Goal: Transaction & Acquisition: Subscribe to service/newsletter

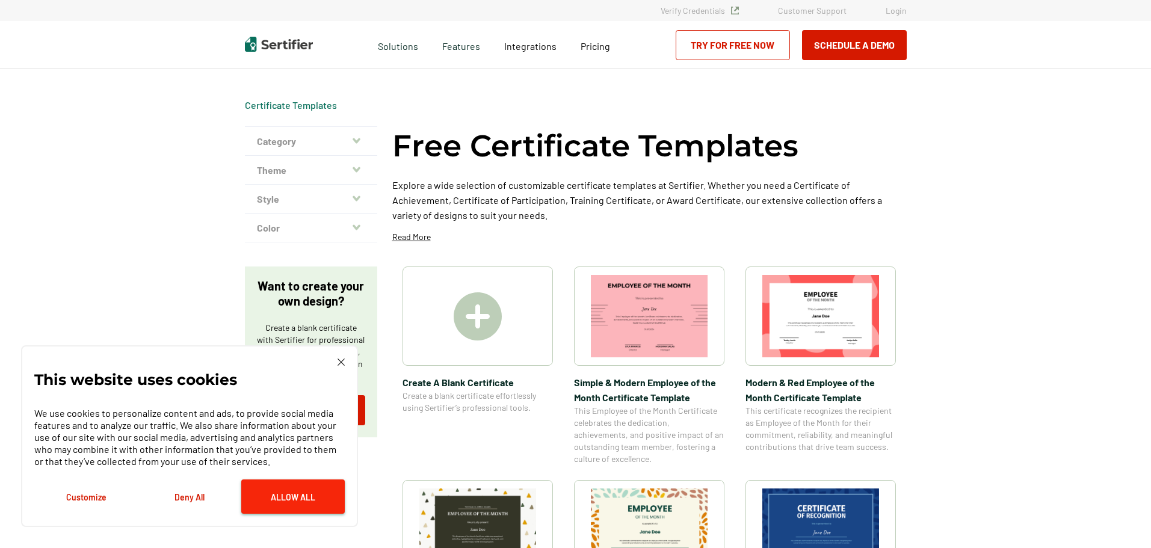
click at [312, 497] on button "Allow All" at bounding box center [292, 496] width 103 height 34
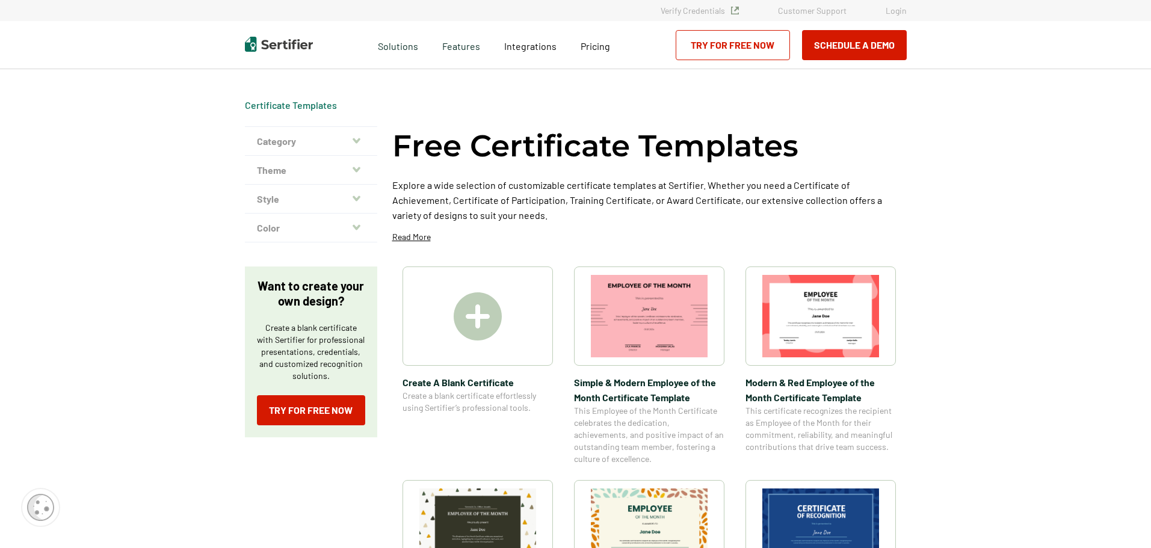
click at [356, 139] on icon "button" at bounding box center [356, 140] width 8 height 5
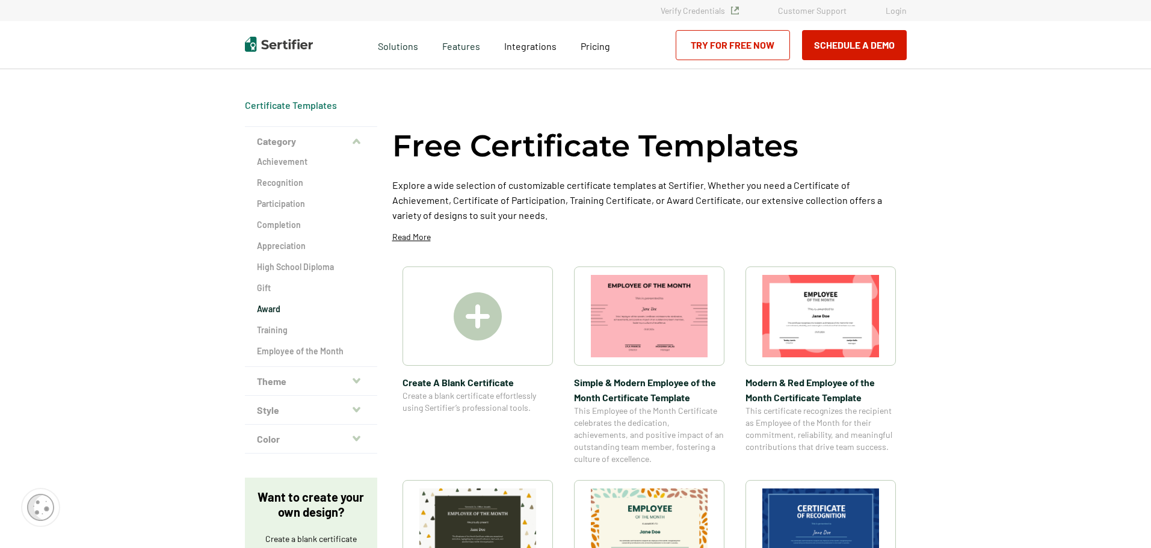
click at [280, 310] on h2 "Award" at bounding box center [311, 309] width 108 height 12
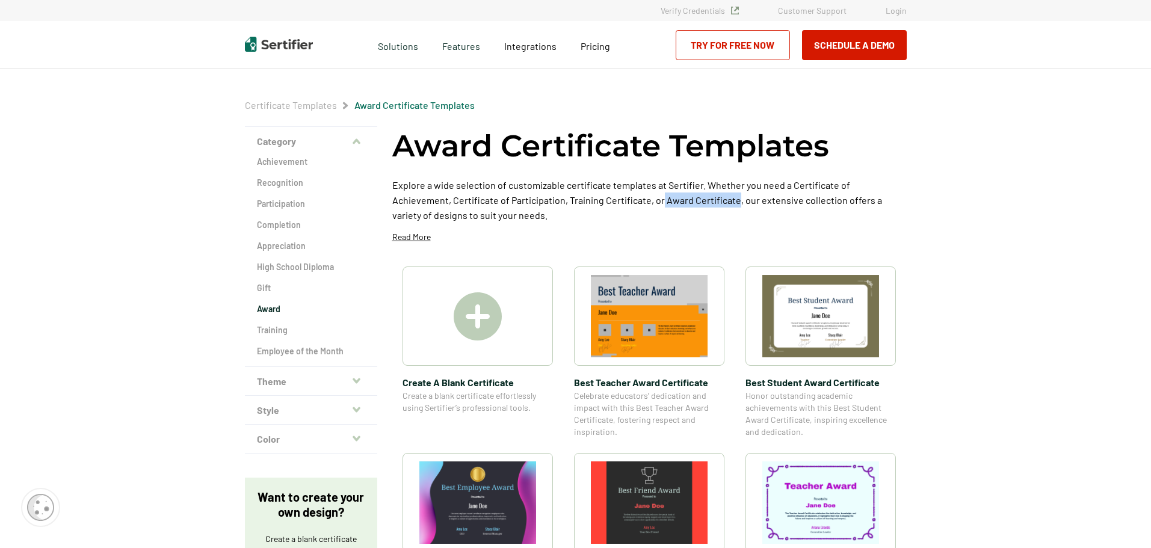
drag, startPoint x: 677, startPoint y: 200, endPoint x: 604, endPoint y: 203, distance: 72.8
click at [604, 203] on p "Explore a wide selection of customizable certificate templates at Sertifier. Wh…" at bounding box center [649, 199] width 514 height 45
copy p "Award Certificate"
click at [736, 54] on link "Try for Free Now" at bounding box center [732, 45] width 114 height 30
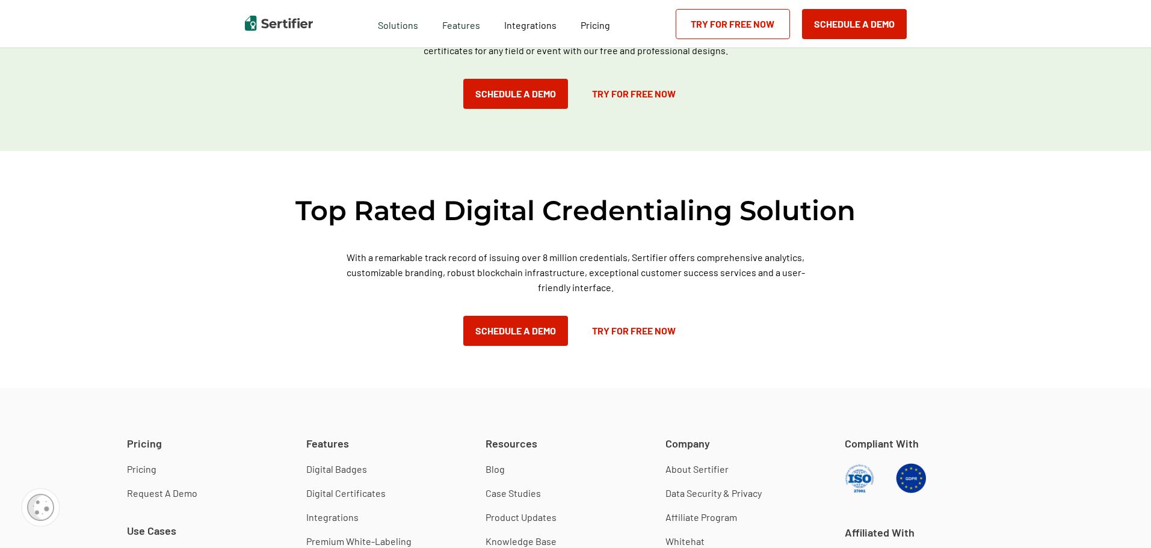
scroll to position [724, 0]
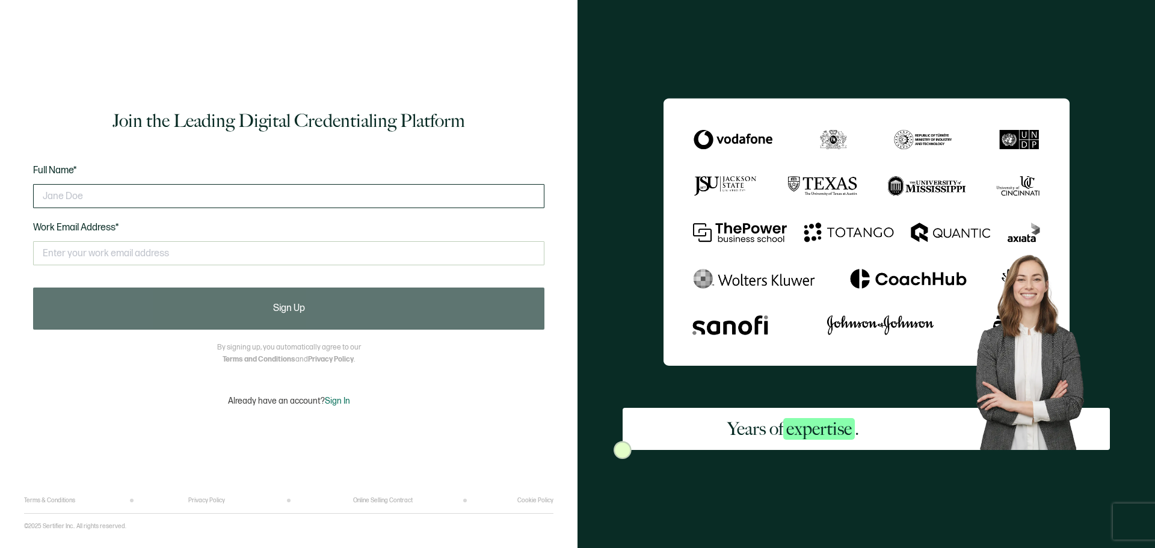
click at [96, 195] on input "text" at bounding box center [288, 196] width 511 height 24
type input "[PERSON_NAME]"
click at [98, 254] on input "text" at bounding box center [288, 253] width 511 height 24
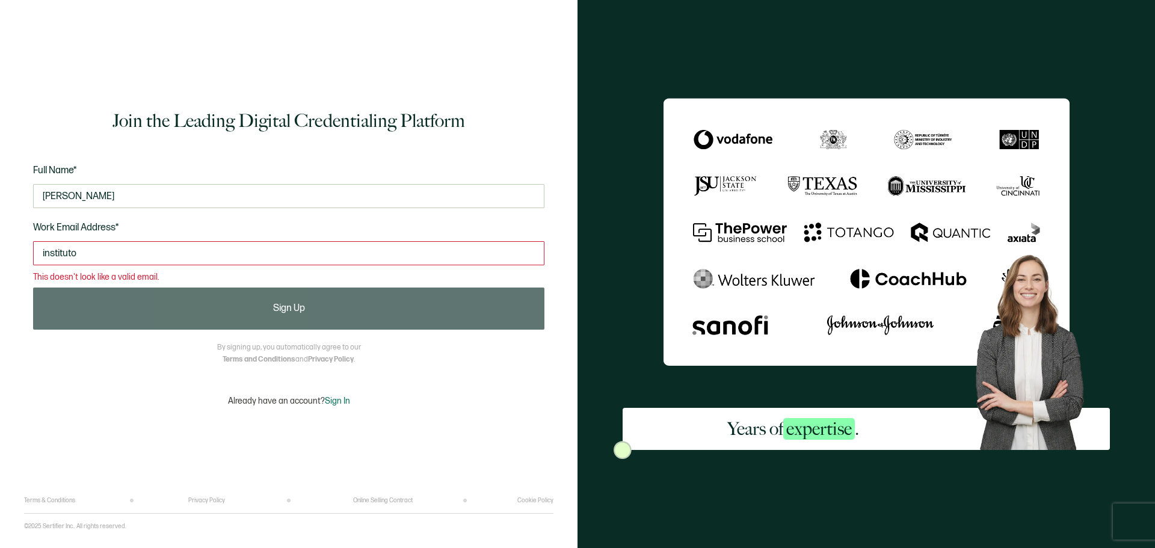
click at [112, 251] on input "instituto" at bounding box center [288, 253] width 511 height 24
type input "i"
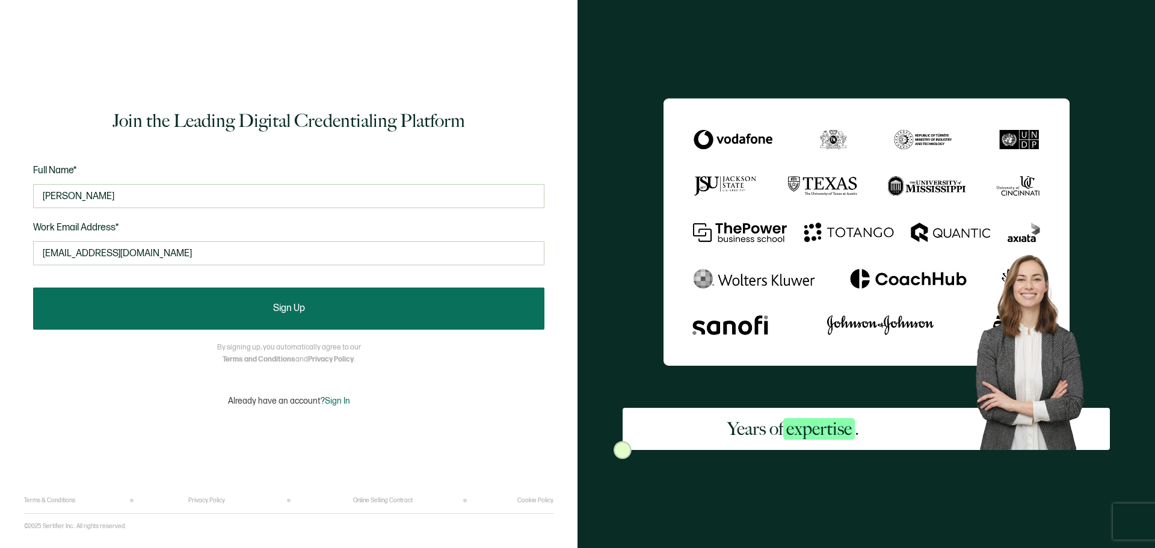
click at [295, 294] on button "Sign Up" at bounding box center [288, 309] width 511 height 42
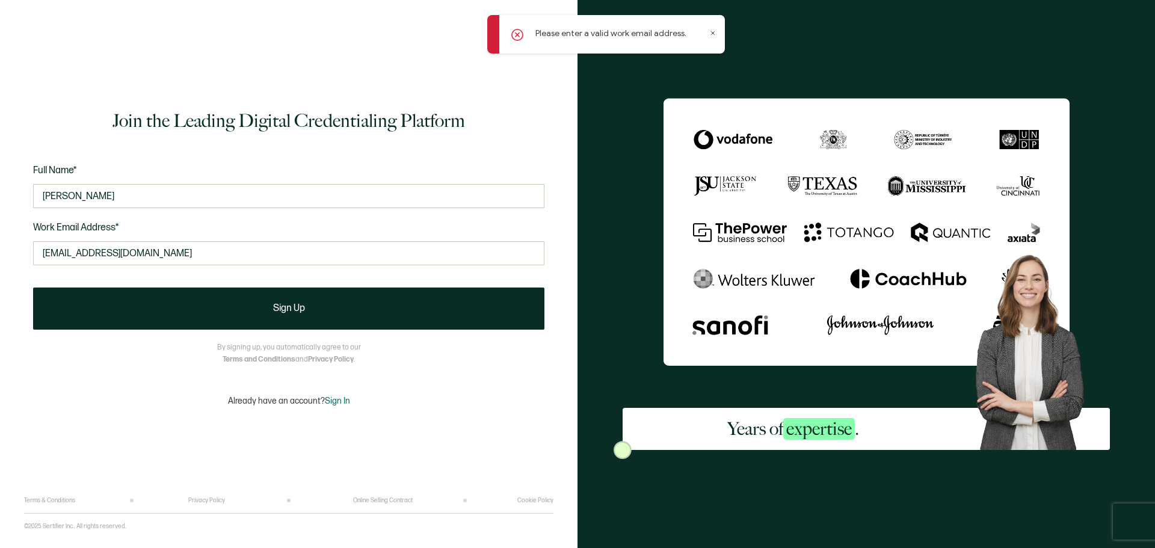
click at [519, 35] on icon at bounding box center [517, 35] width 12 height 12
click at [712, 31] on icon at bounding box center [713, 33] width 6 height 6
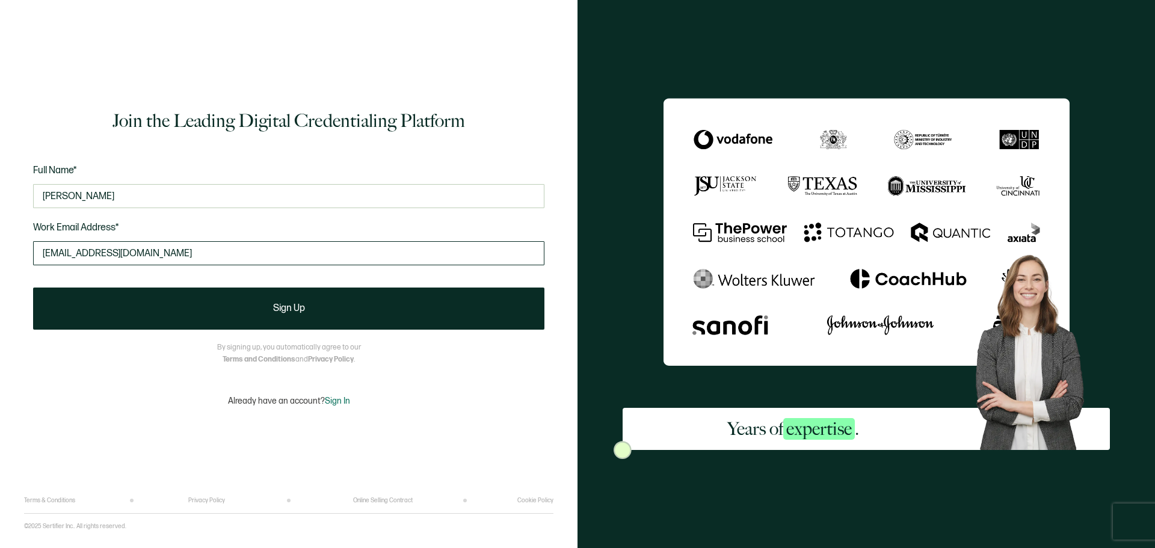
click at [168, 254] on input "[EMAIL_ADDRESS][DOMAIN_NAME]" at bounding box center [288, 253] width 511 height 24
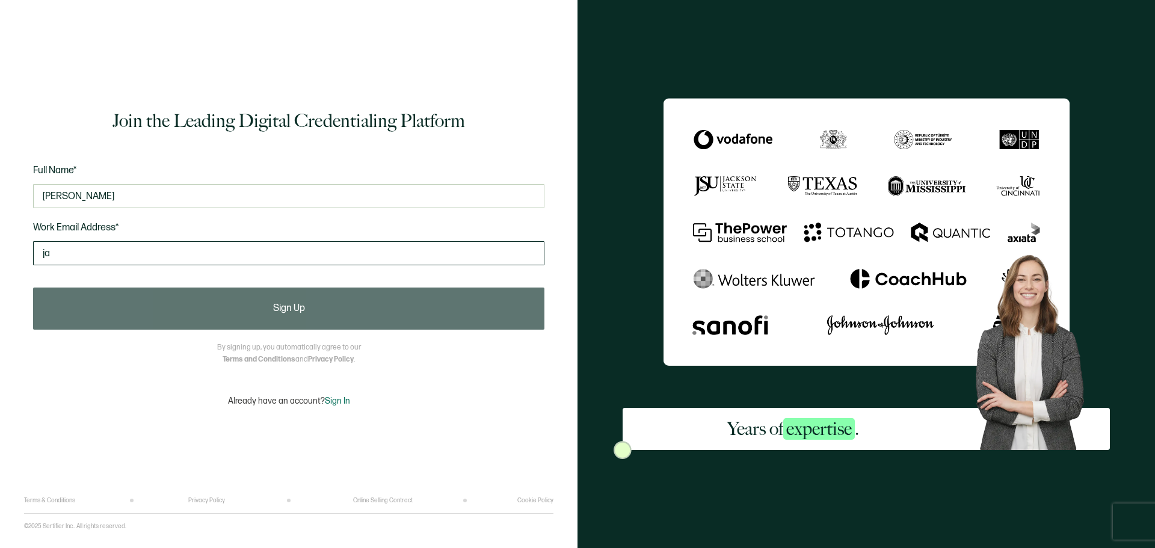
type input "j"
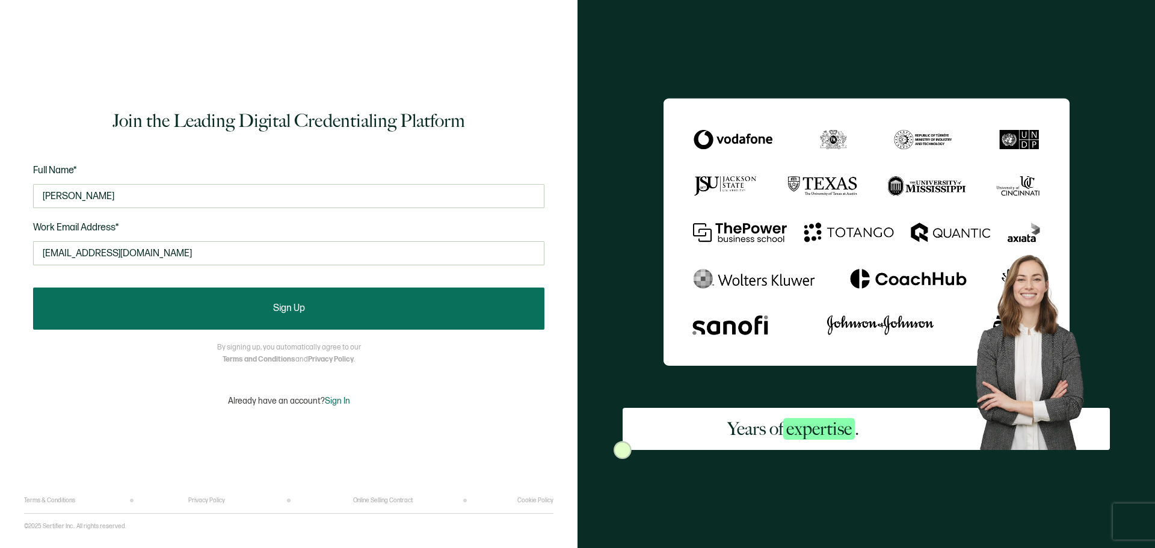
type input "[EMAIL_ADDRESS][DOMAIN_NAME]"
click at [352, 313] on button "Sign Up" at bounding box center [288, 309] width 511 height 42
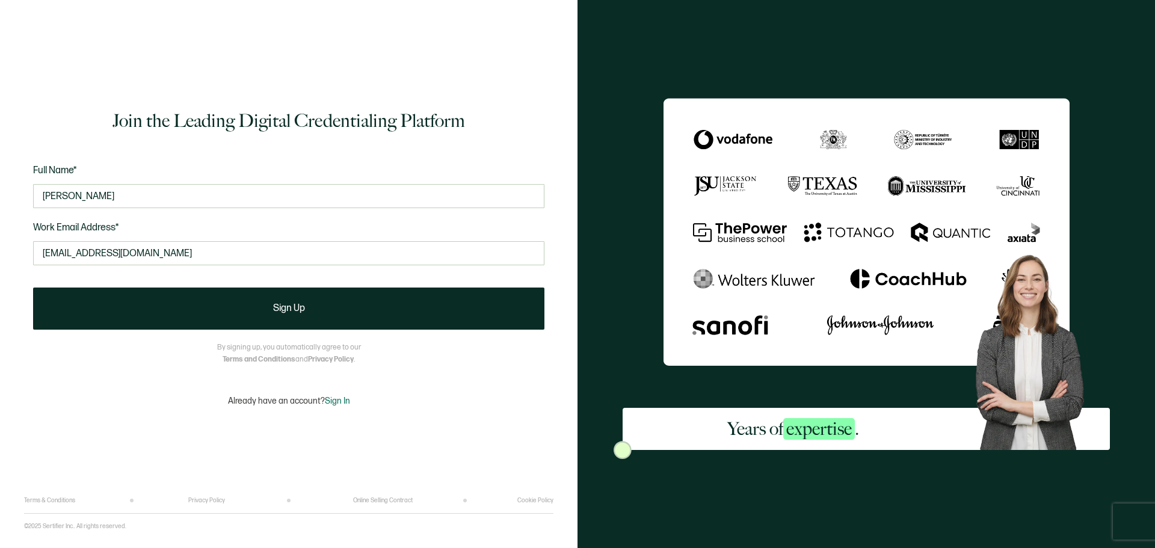
click at [1080, 19] on div "Years of expertise ." at bounding box center [865, 274] width 577 height 548
